Goal: Information Seeking & Learning: Check status

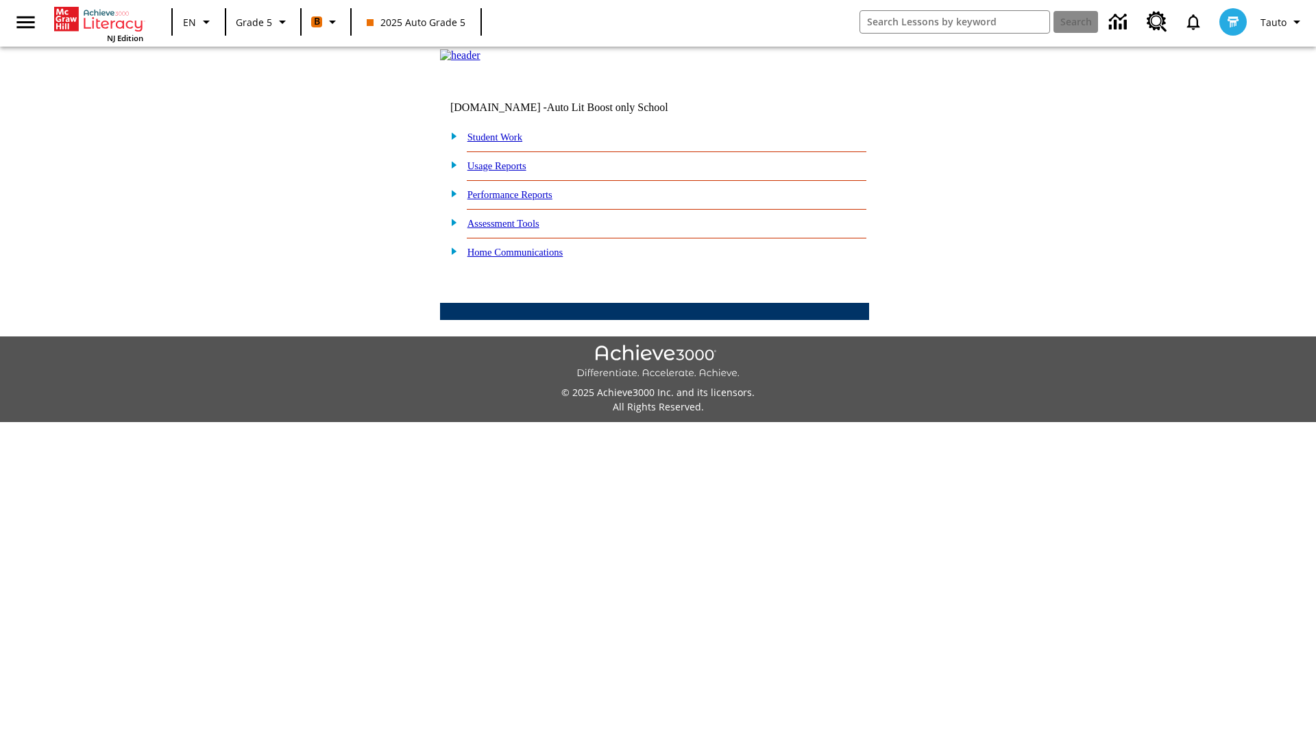
click at [524, 200] on link "Performance Reports" at bounding box center [510, 194] width 85 height 11
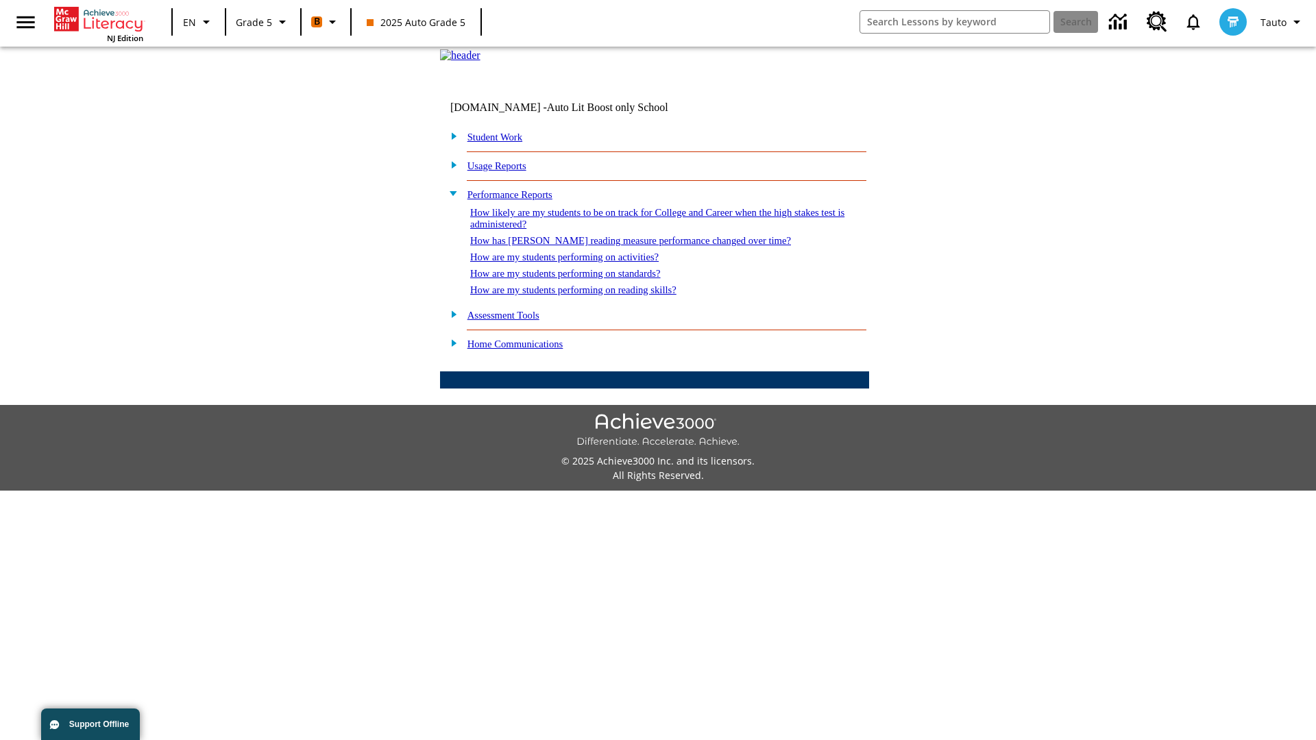
click at [580, 279] on link "How are my students performing on standards?" at bounding box center [565, 273] width 191 height 11
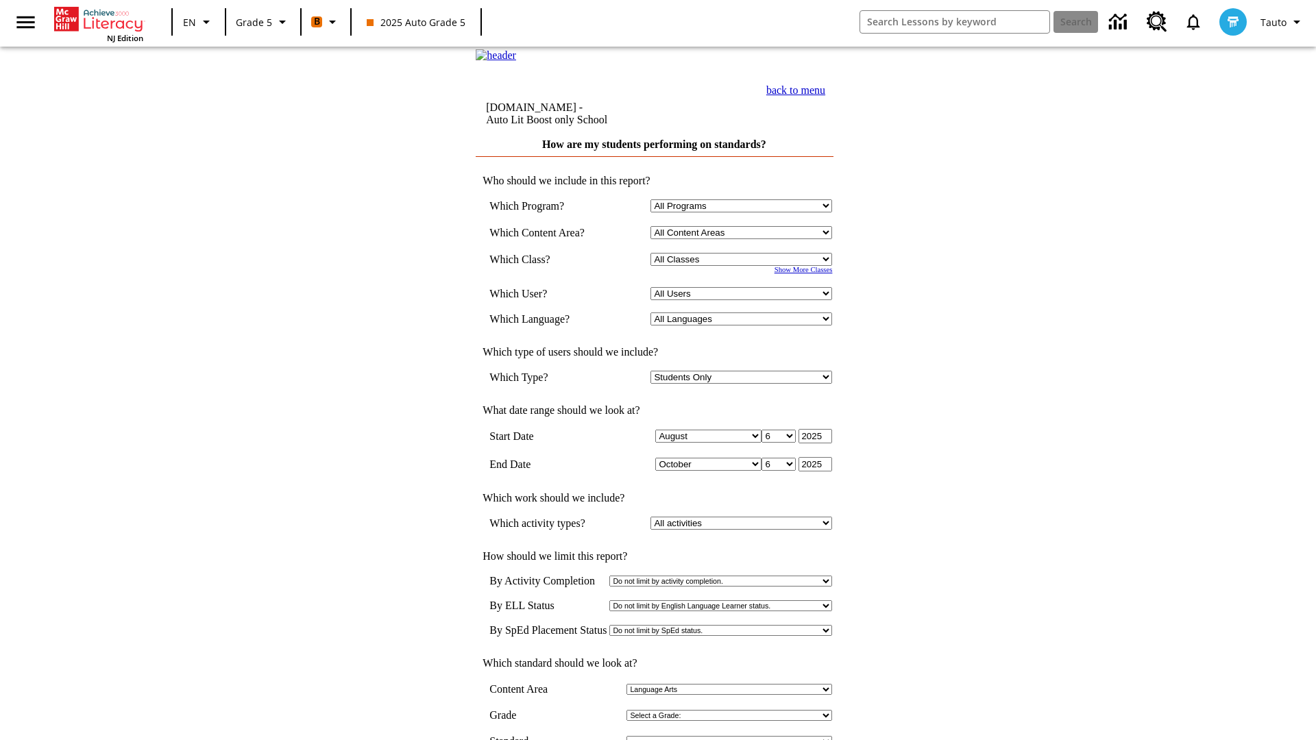
click at [744, 266] on select "Select a Class: All Classes 2025 Auto Grade 5 OL 2025 Auto Grade 6" at bounding box center [742, 259] width 182 height 13
select select "11133131"
click at [744, 300] on select "All Users Cat, Sautoen Cat, Sautoes Cat1, Sautoss Donotlogin, Sautoen Twoschool…" at bounding box center [742, 293] width 182 height 13
select select "21437107"
